Goal: Information Seeking & Learning: Learn about a topic

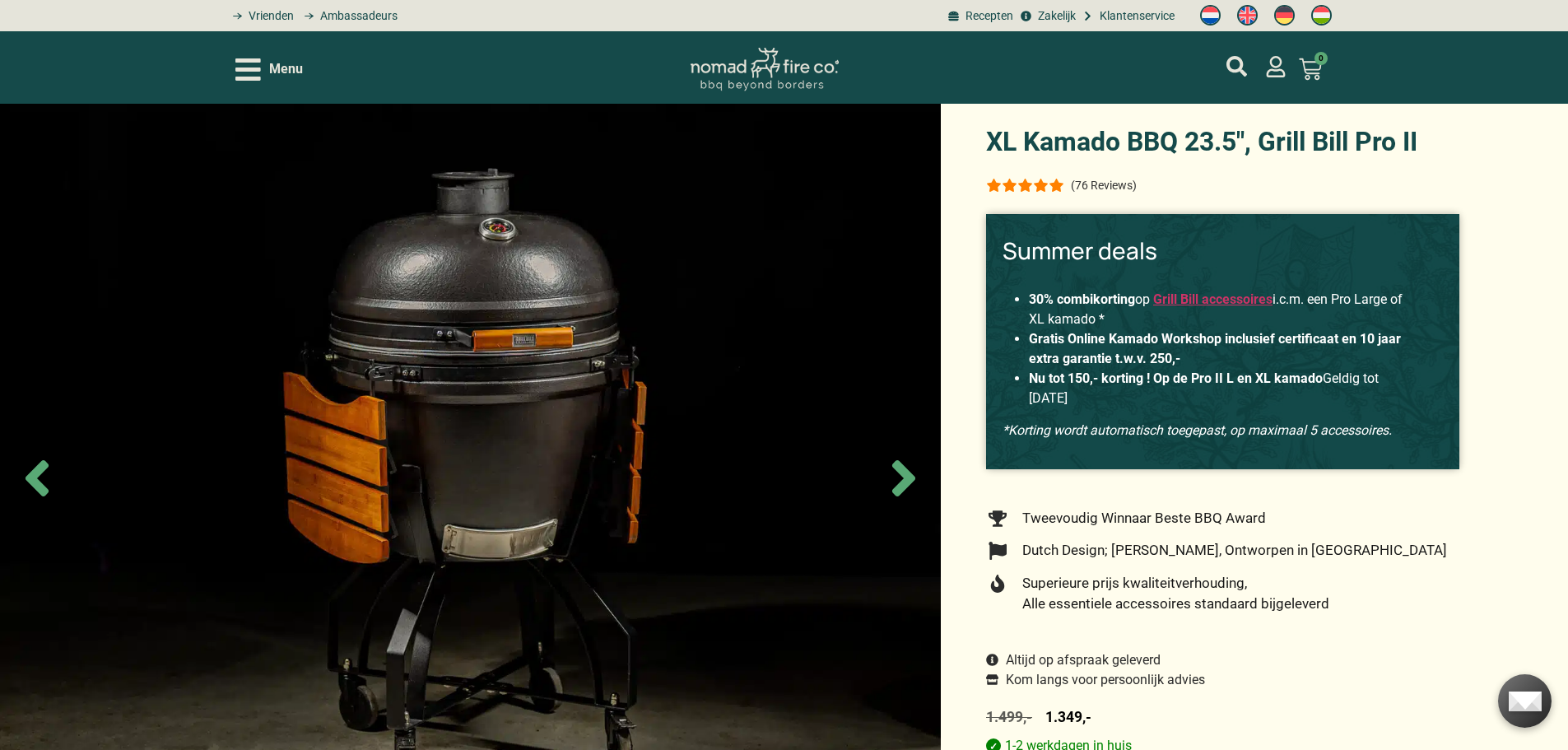
click at [252, 65] on icon "Open/Close Menu" at bounding box center [248, 70] width 25 height 29
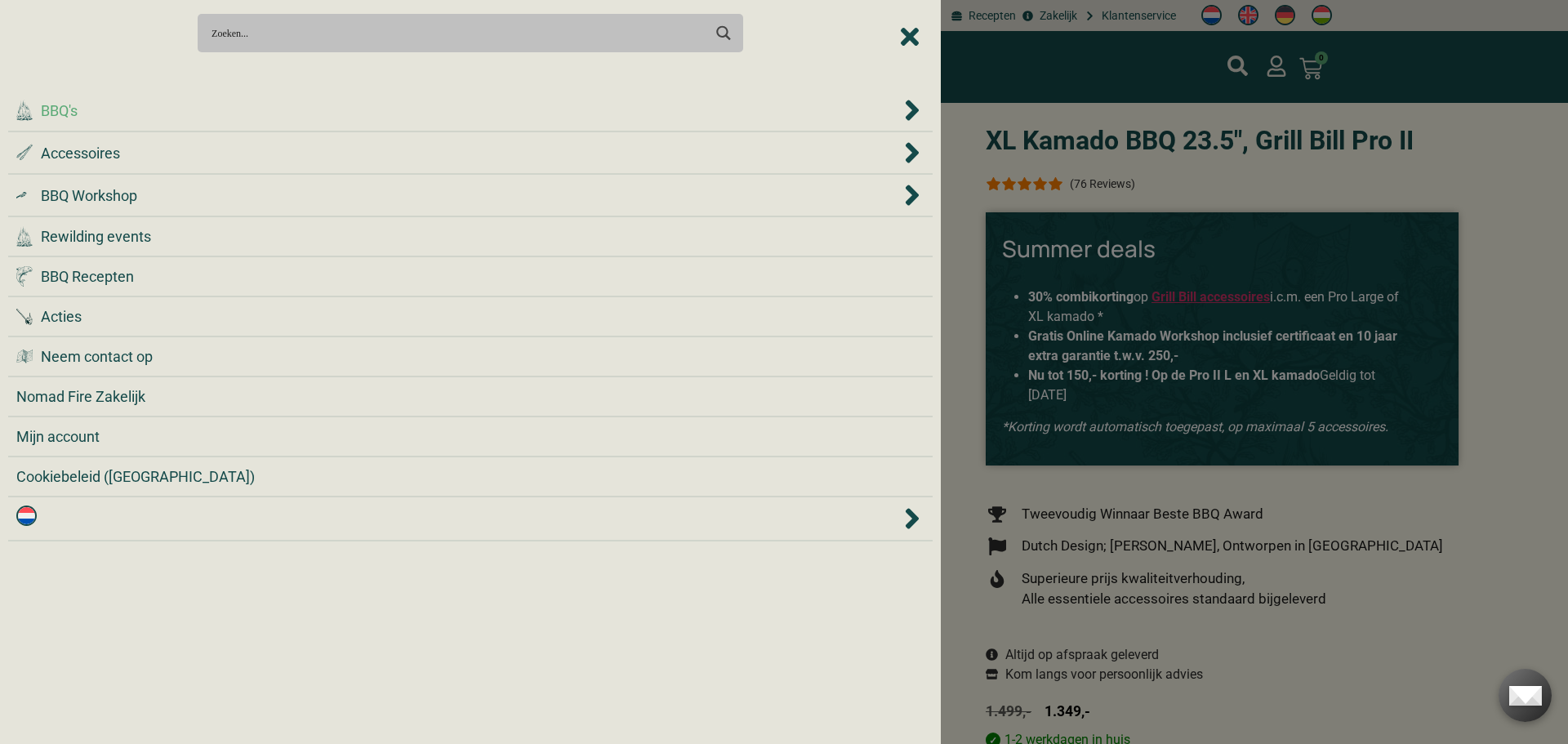
click at [904, 104] on icon "BBQ's" at bounding box center [912, 110] width 17 height 33
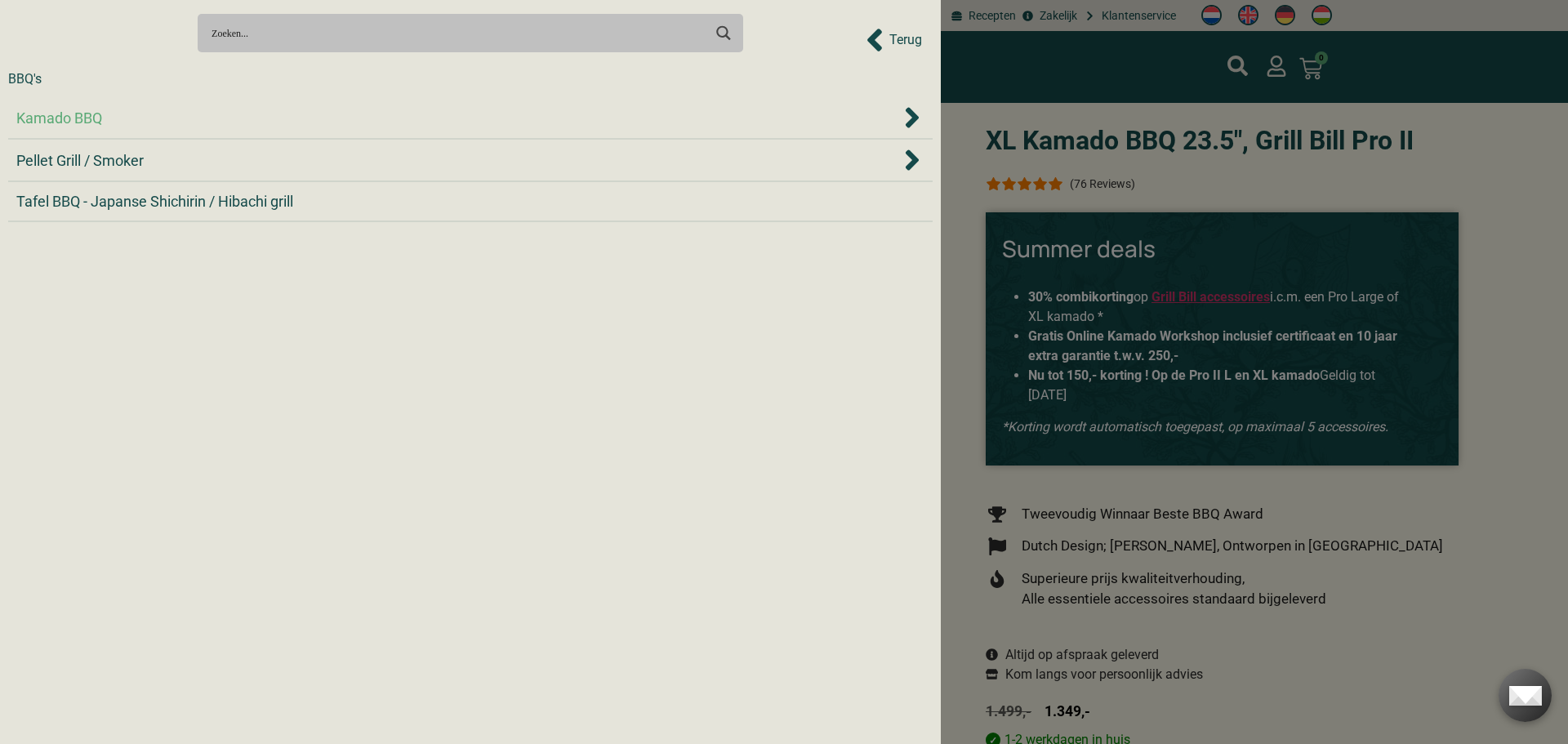
click at [904, 114] on icon "Kamado BBQ" at bounding box center [912, 117] width 17 height 33
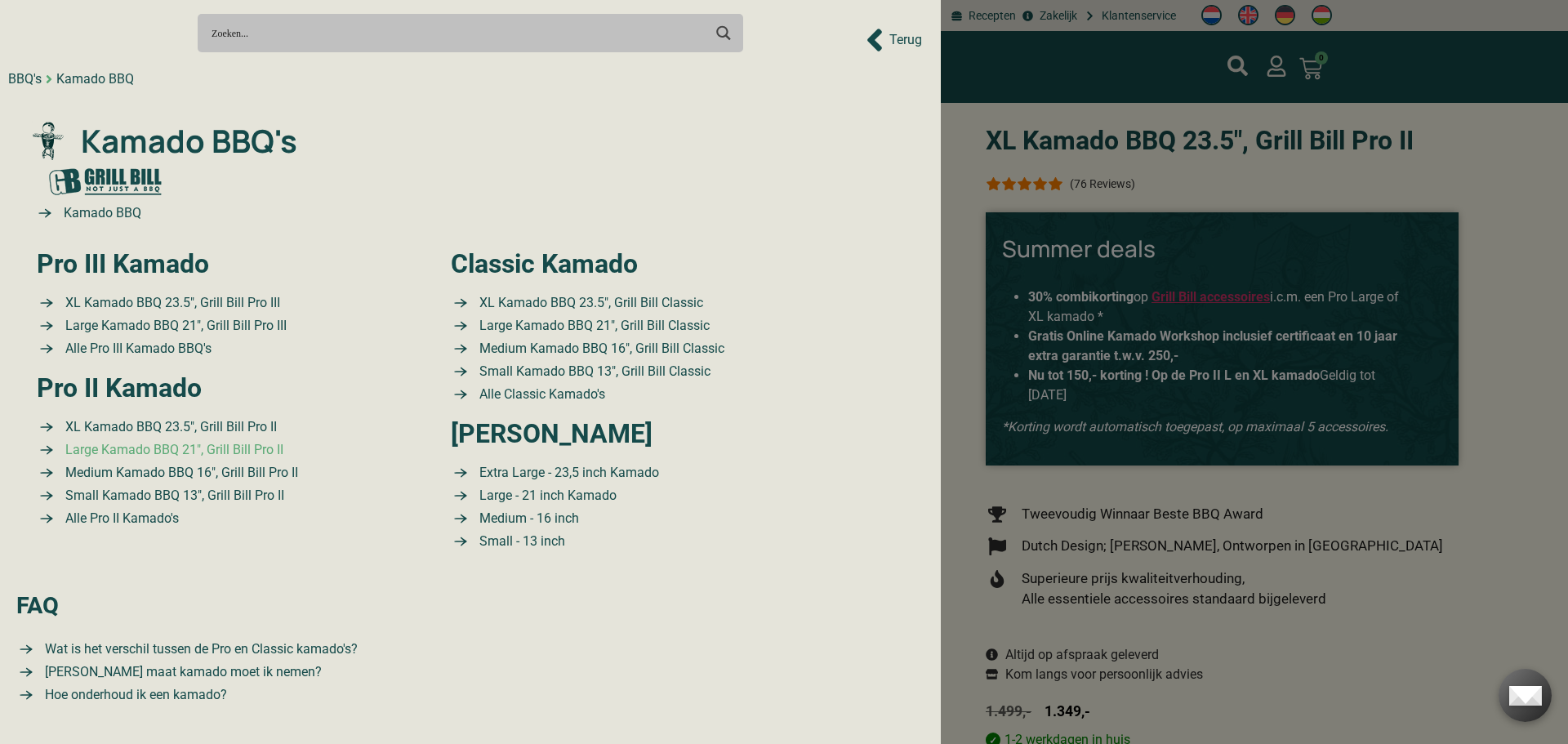
click at [199, 451] on span "Large Kamado BBQ 21″, Grill Bill Pro II" at bounding box center [172, 450] width 222 height 19
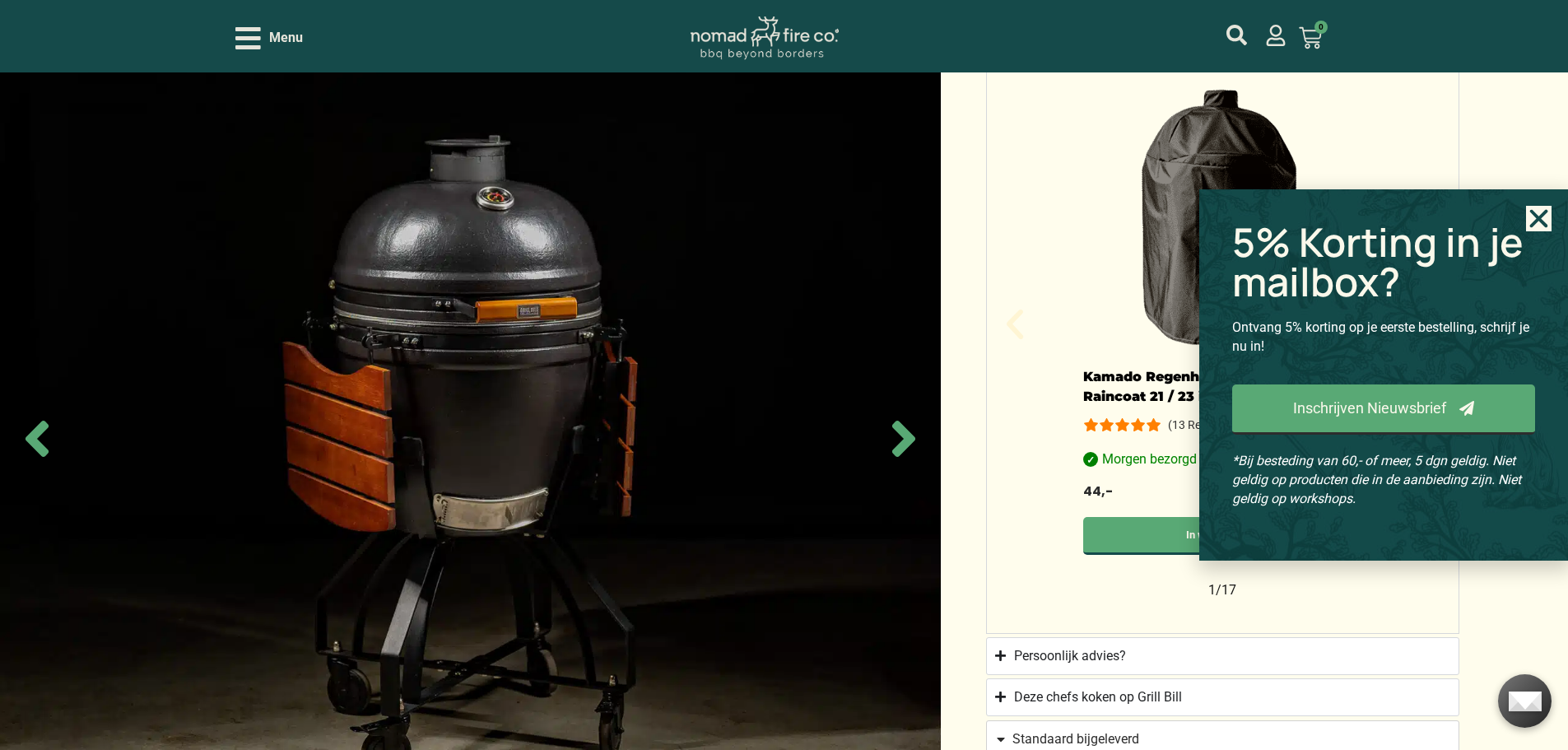
scroll to position [1138, 0]
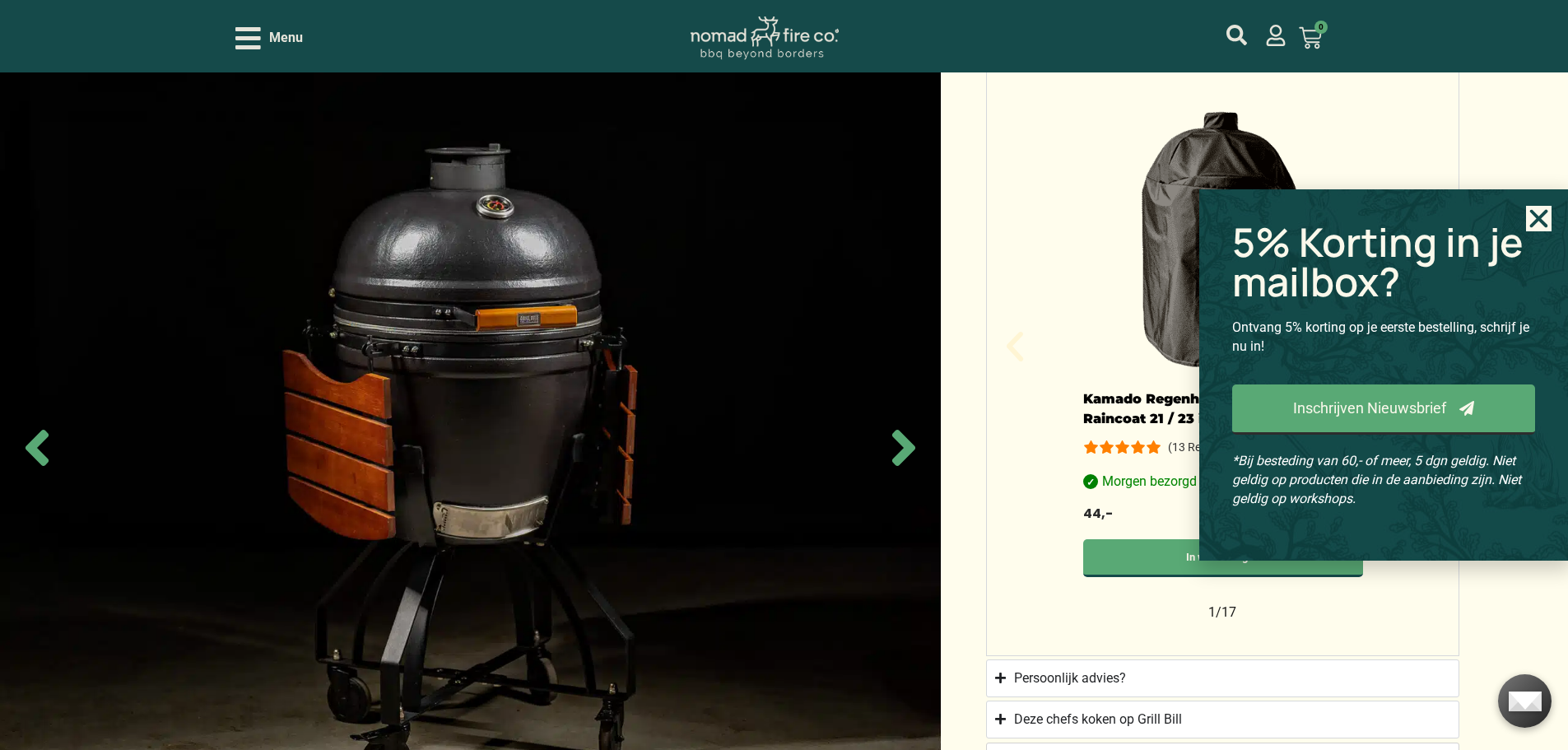
click at [1544, 214] on use "Close" at bounding box center [1539, 219] width 18 height 18
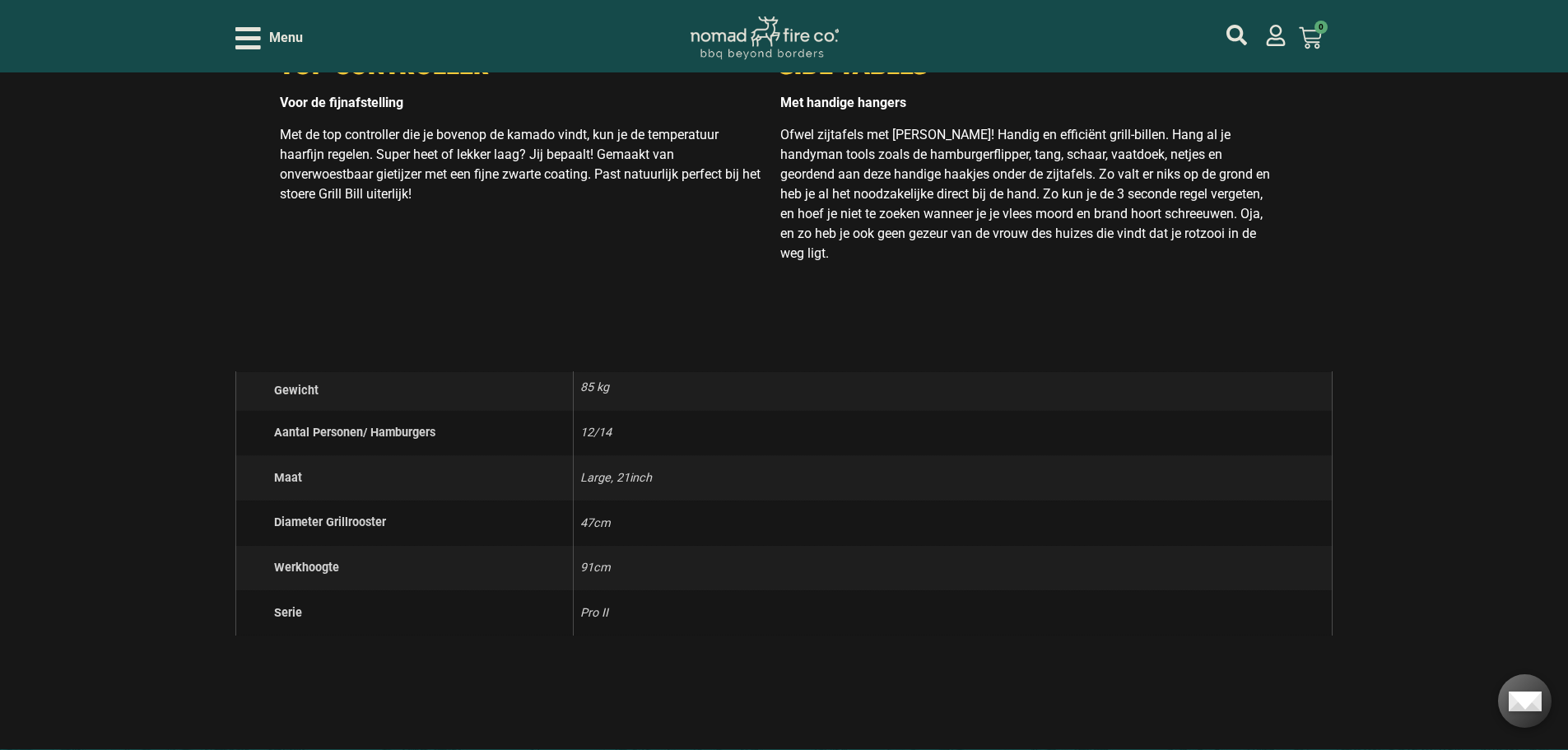
scroll to position [5293, 0]
